Goal: Find specific page/section: Find specific page/section

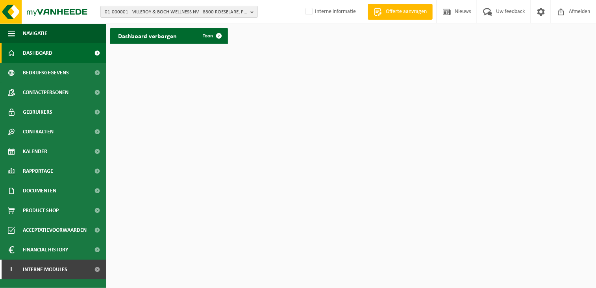
click at [189, 12] on span "01-000001 - VILLEROY & BOCH WELLNESS NV - 8800 ROESELARE, POPULIERSTRAAT 1" at bounding box center [176, 12] width 143 height 12
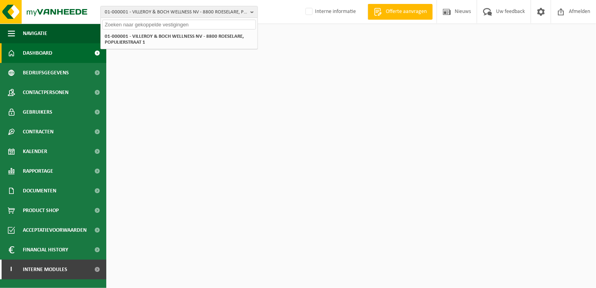
click at [176, 28] on input "text" at bounding box center [179, 25] width 154 height 10
click at [178, 25] on input "text" at bounding box center [179, 25] width 154 height 10
paste input "10-757914"
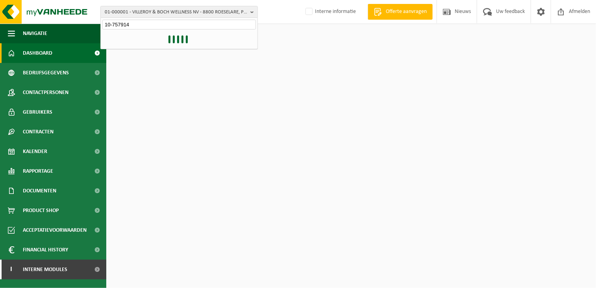
type input "10-757914"
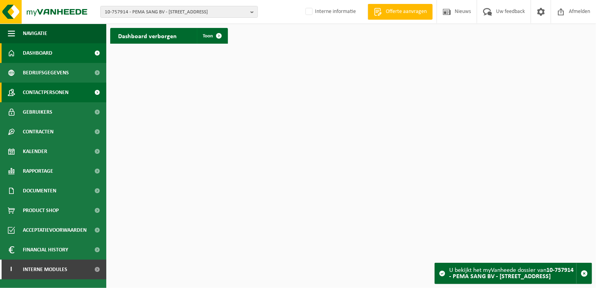
click at [54, 95] on span "Contactpersonen" at bounding box center [46, 93] width 46 height 20
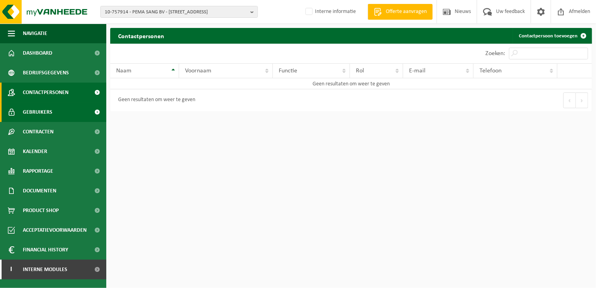
click at [58, 109] on link "Gebruikers" at bounding box center [53, 112] width 106 height 20
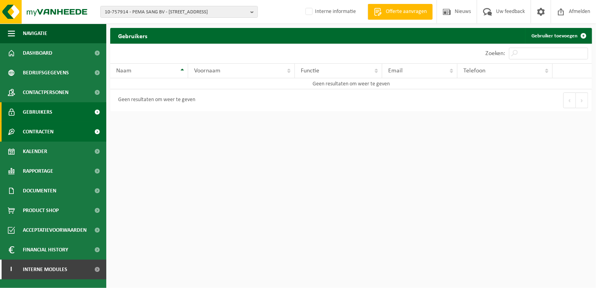
click at [60, 130] on link "Contracten" at bounding box center [53, 132] width 106 height 20
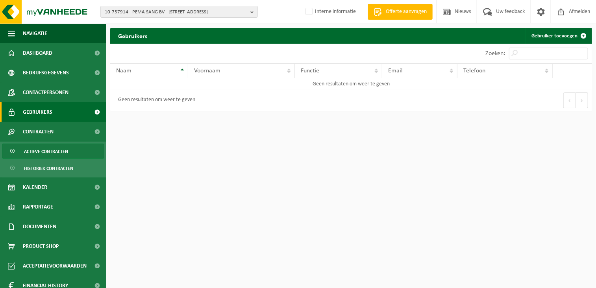
click at [53, 150] on span "Actieve contracten" at bounding box center [46, 151] width 44 height 15
